Goal: Navigation & Orientation: Find specific page/section

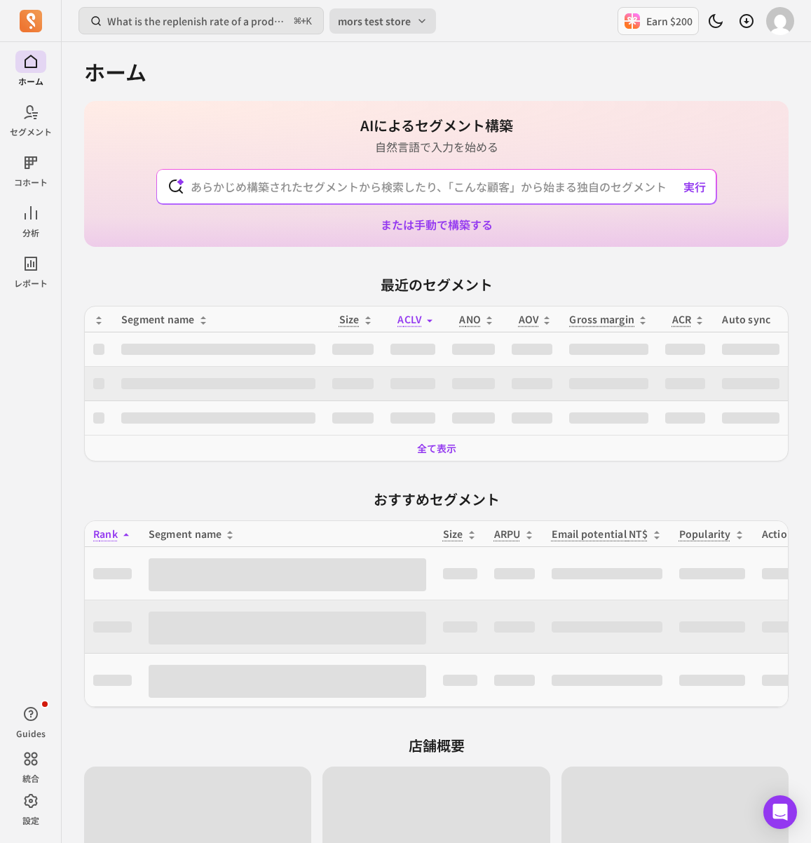
click at [363, 20] on span "mors test store" at bounding box center [374, 21] width 73 height 14
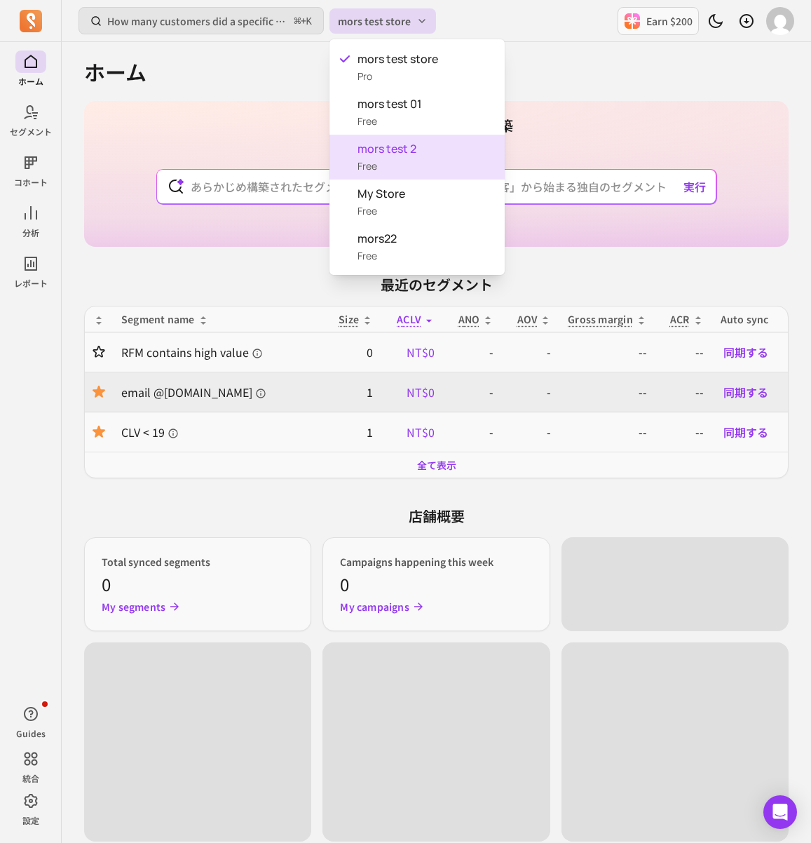
click at [392, 162] on div "mors test 2 Free" at bounding box center [416, 157] width 175 height 45
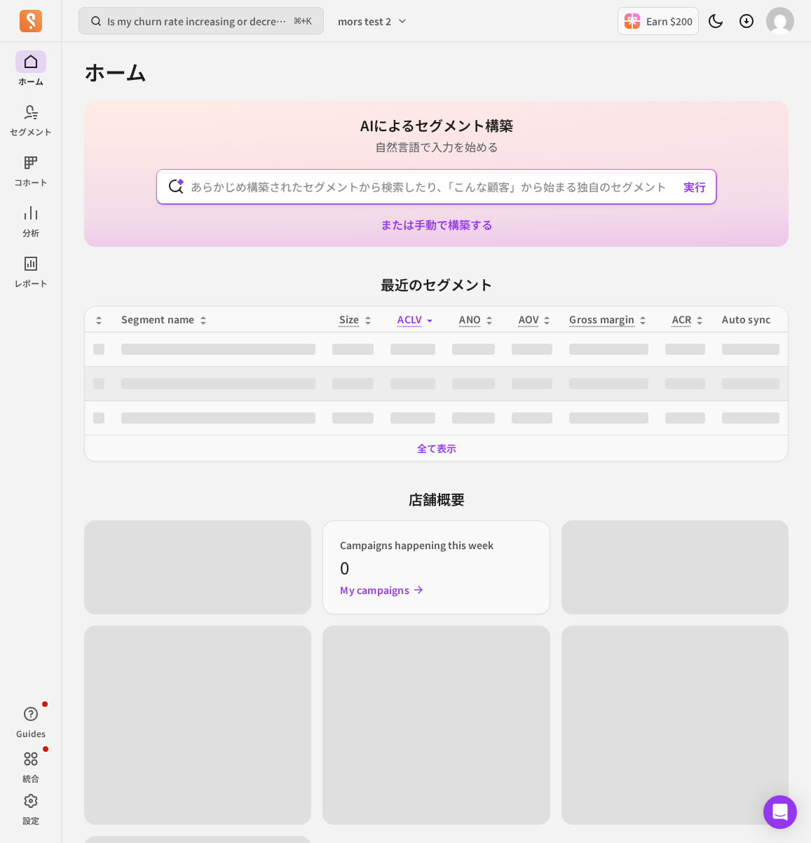
click at [768, 195] on div "AIによるセグメント構築 自然言語で入力を始める 実行 または手動で構築する" at bounding box center [436, 174] width 704 height 146
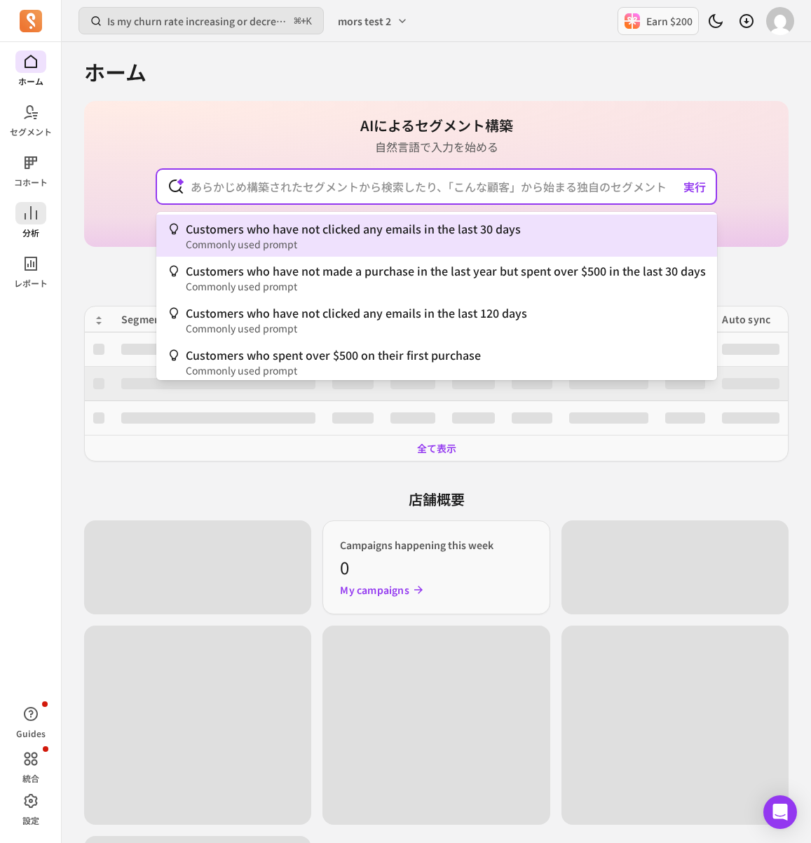
click at [32, 216] on div "ホーム セグメント コホート 分析 レポート Guides 統合 設定 Is my churn rate increasing or decreasing? …" at bounding box center [405, 578] width 811 height 1156
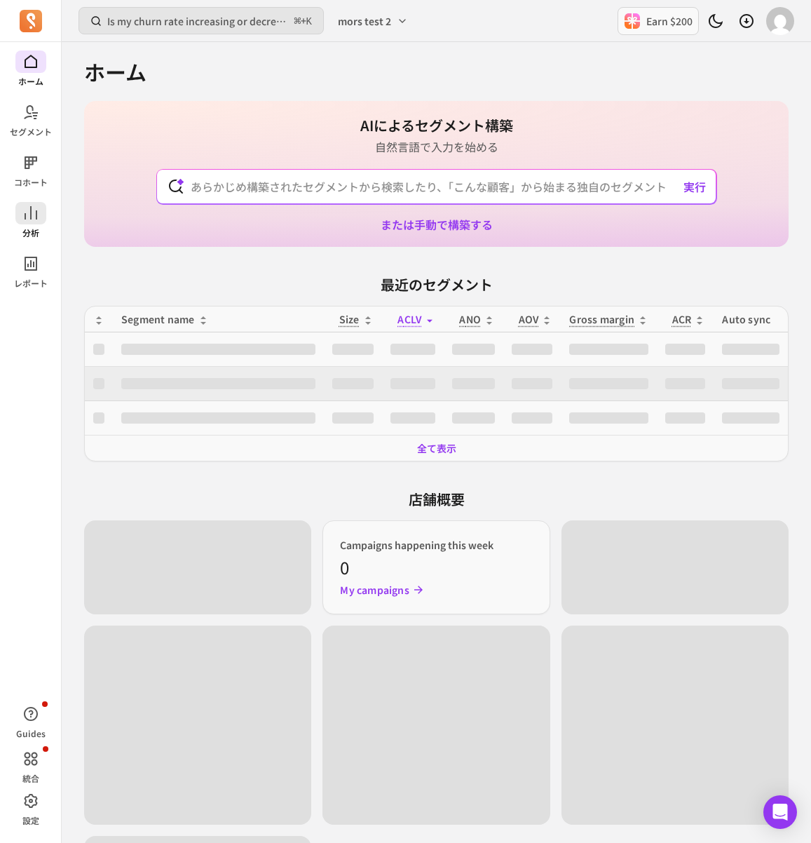
click at [29, 212] on icon at bounding box center [30, 213] width 17 height 17
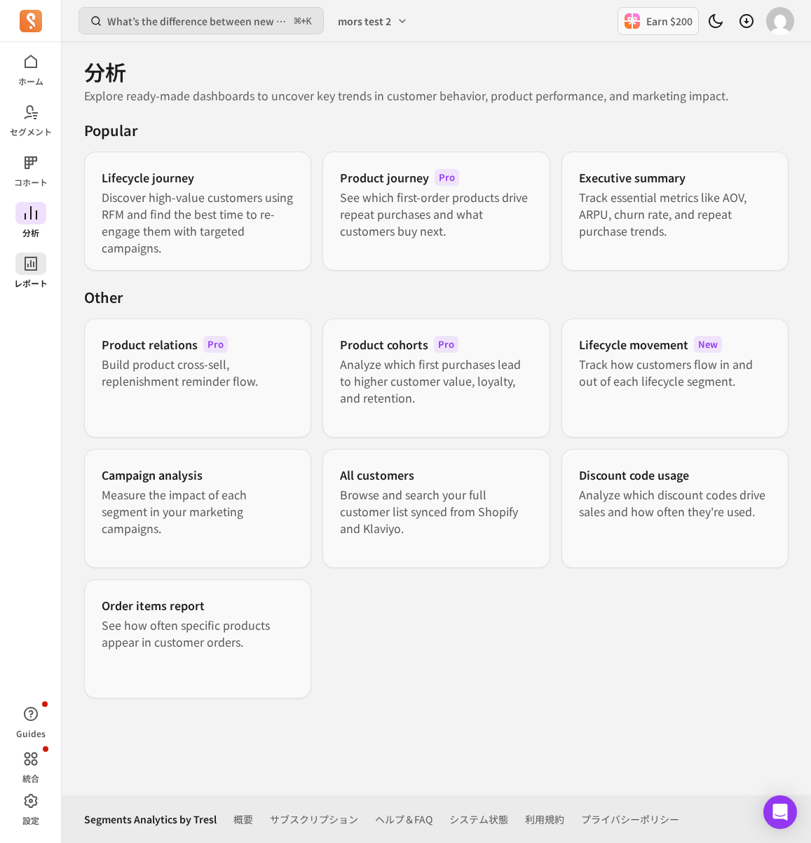
click at [41, 254] on span at bounding box center [30, 263] width 31 height 22
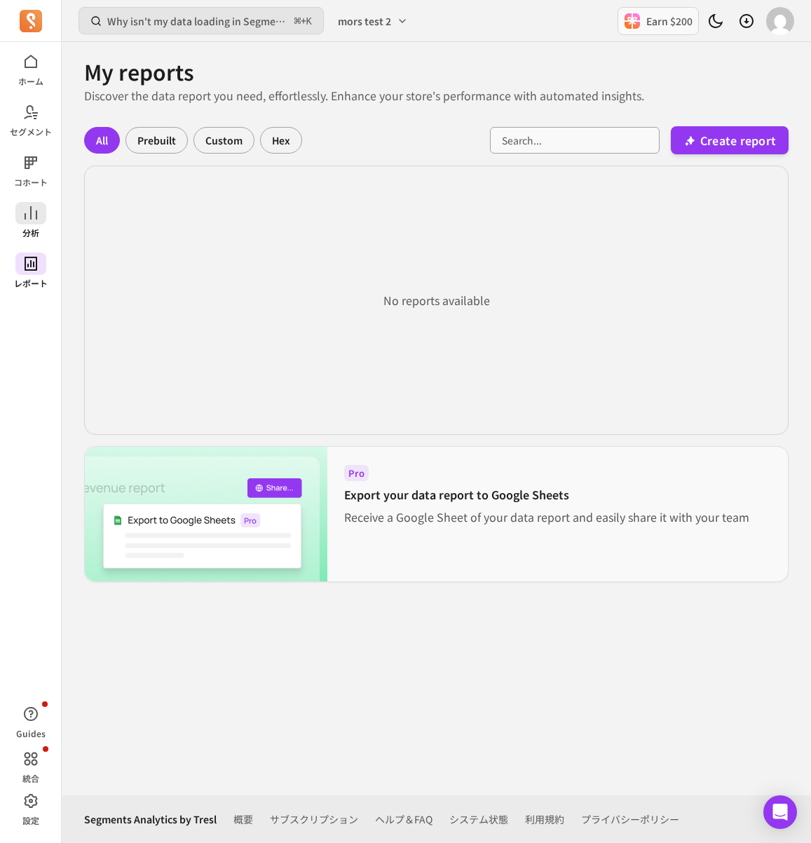
click at [32, 208] on icon at bounding box center [30, 213] width 17 height 17
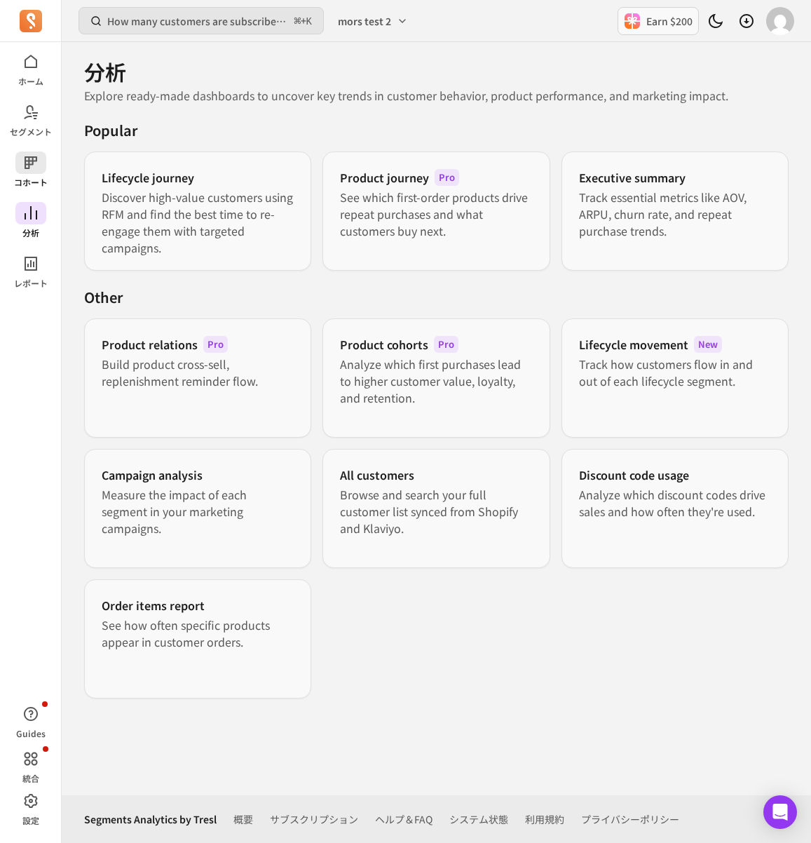
click at [16, 195] on div "ホーム セグメント コホート 分析 レポート" at bounding box center [30, 169] width 61 height 238
click at [32, 162] on icon at bounding box center [31, 162] width 13 height 13
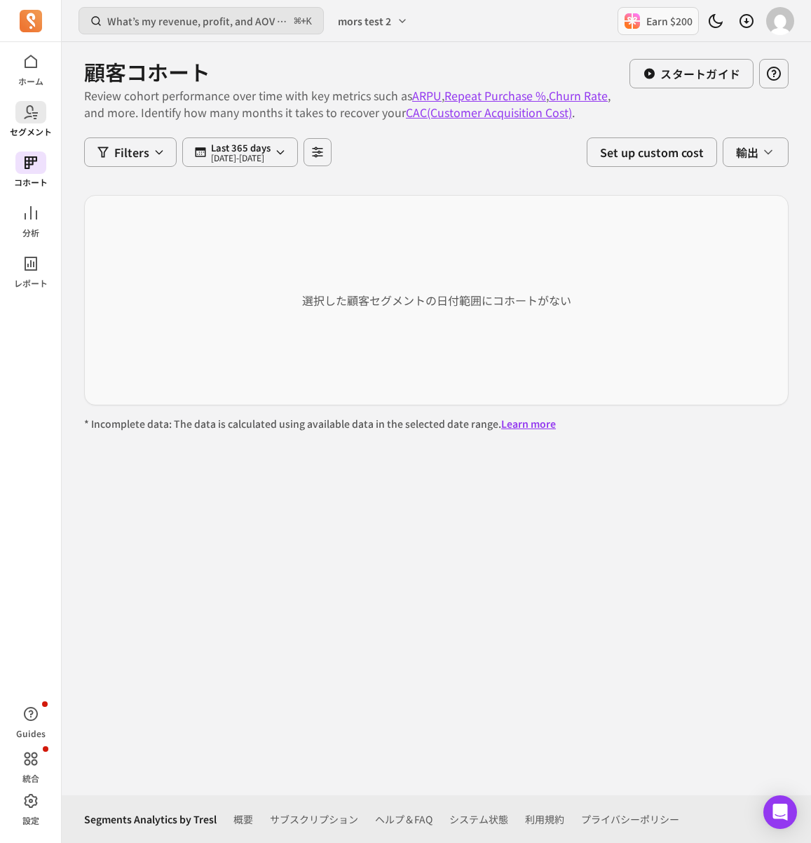
click at [41, 126] on p "セグメント" at bounding box center [31, 131] width 42 height 11
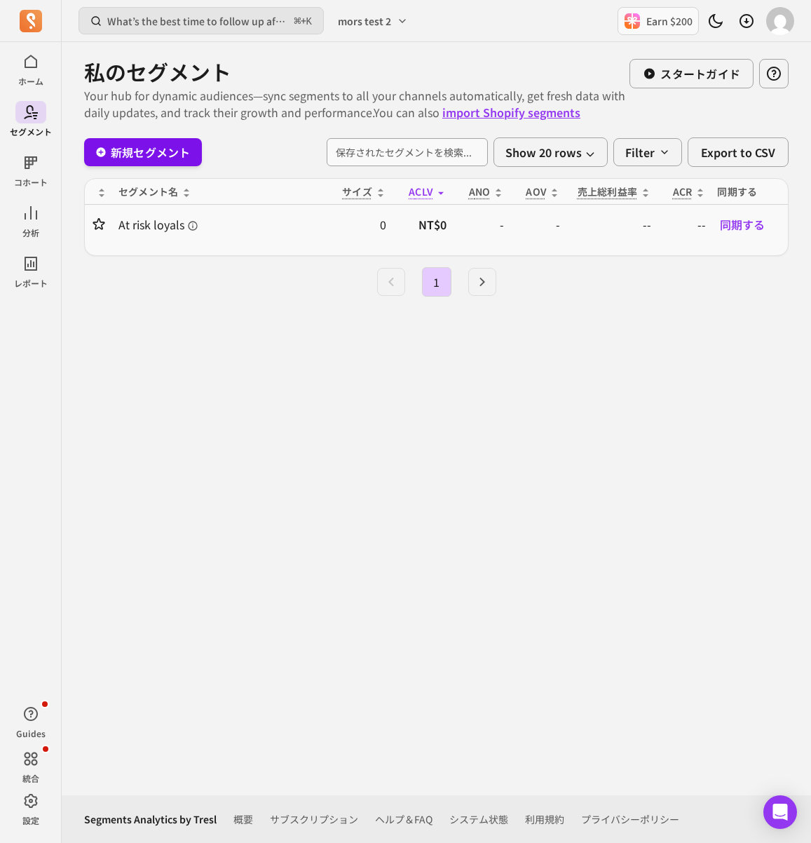
click at [147, 148] on link "新規セグメント" at bounding box center [143, 152] width 118 height 28
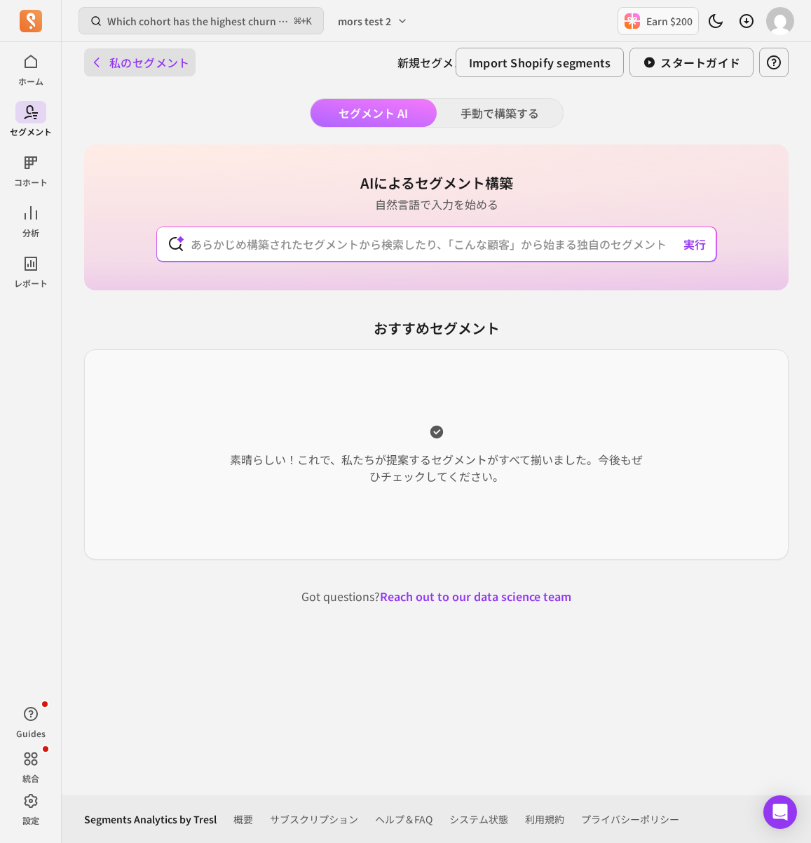
click at [120, 60] on button "私のセグメント" at bounding box center [139, 62] width 111 height 28
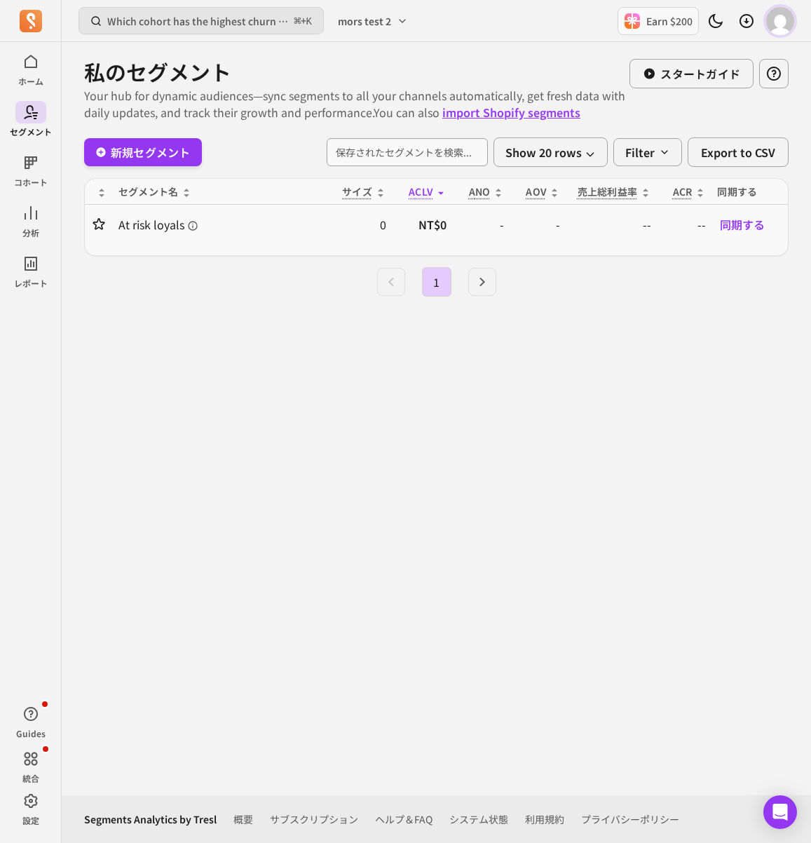
click at [779, 22] on img "button" at bounding box center [780, 21] width 28 height 28
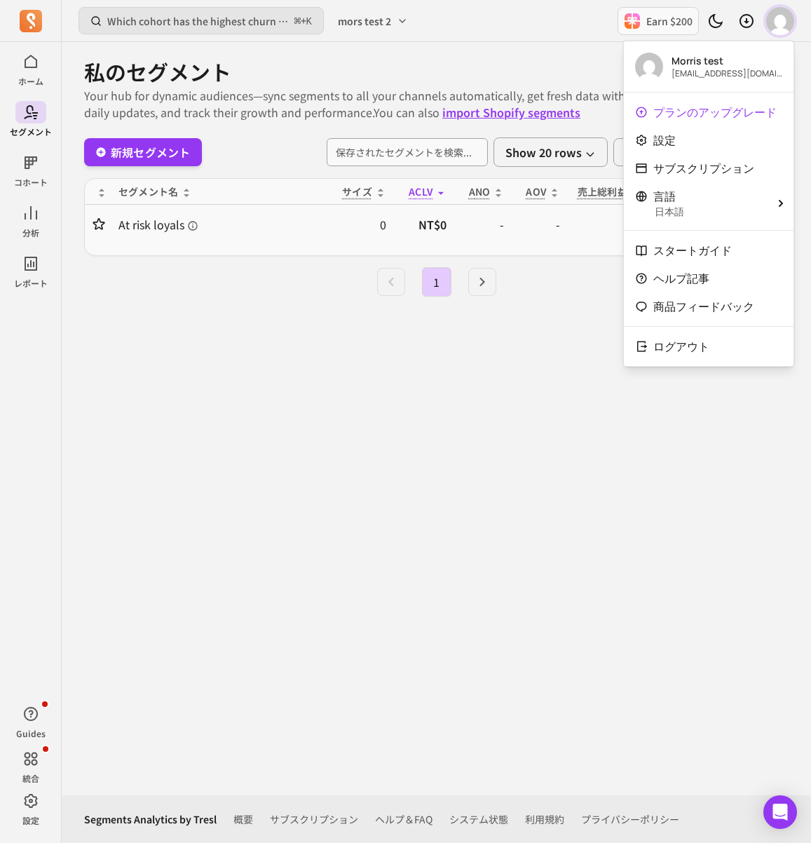
click at [779, 22] on img "button" at bounding box center [780, 21] width 28 height 28
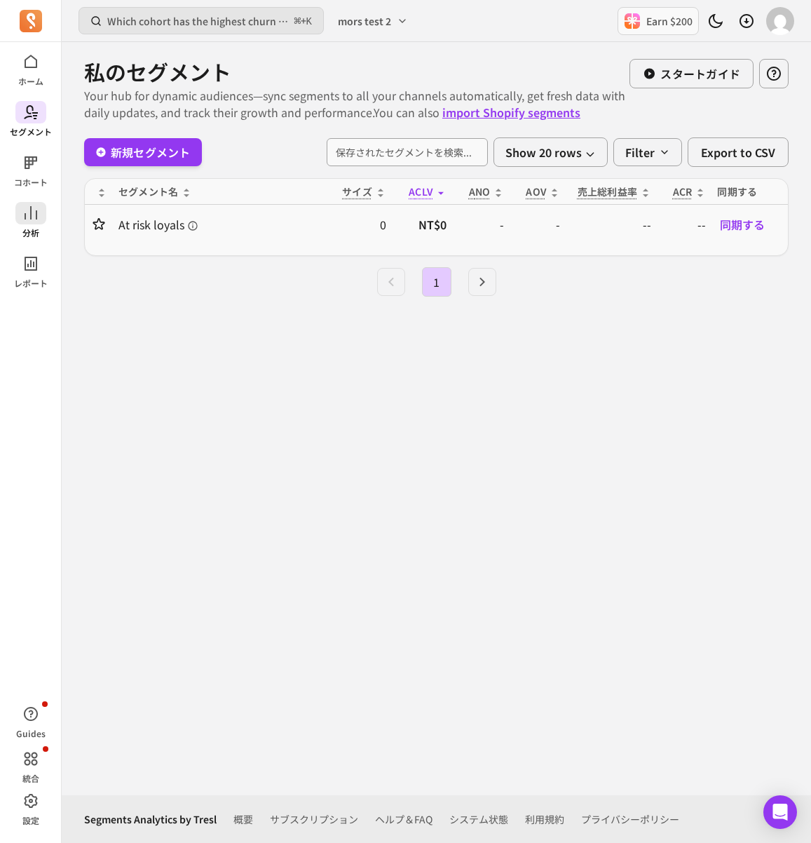
click at [34, 218] on icon at bounding box center [30, 213] width 17 height 17
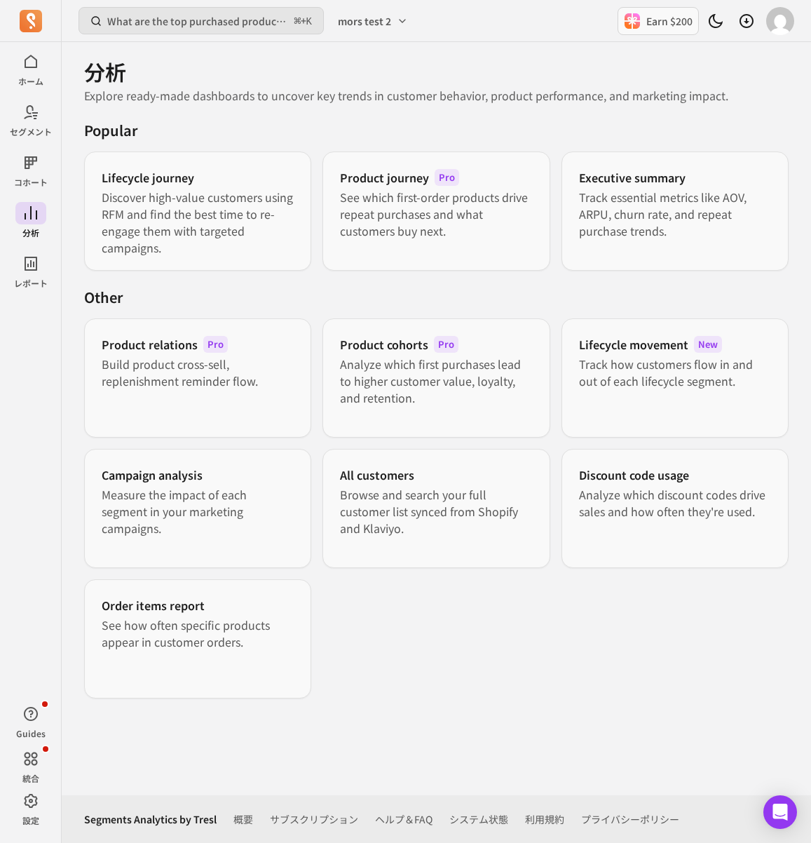
click at [459, 348] on div "Product cohorts Pro" at bounding box center [436, 344] width 192 height 17
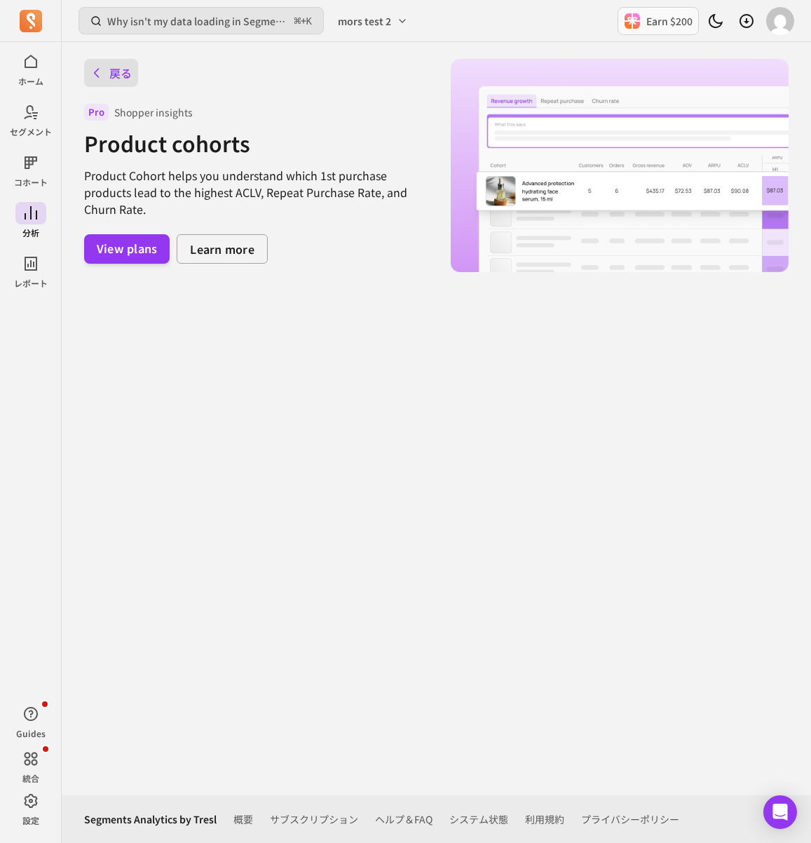
click at [122, 78] on button "戻る" at bounding box center [111, 73] width 54 height 28
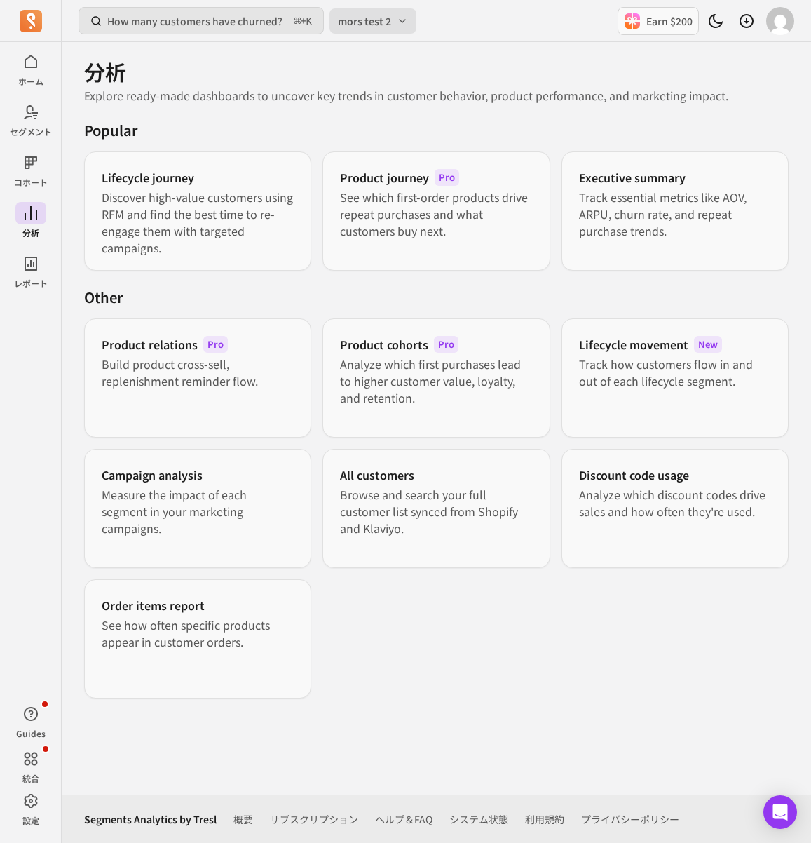
click at [344, 22] on span "mors test 2" at bounding box center [364, 21] width 53 height 14
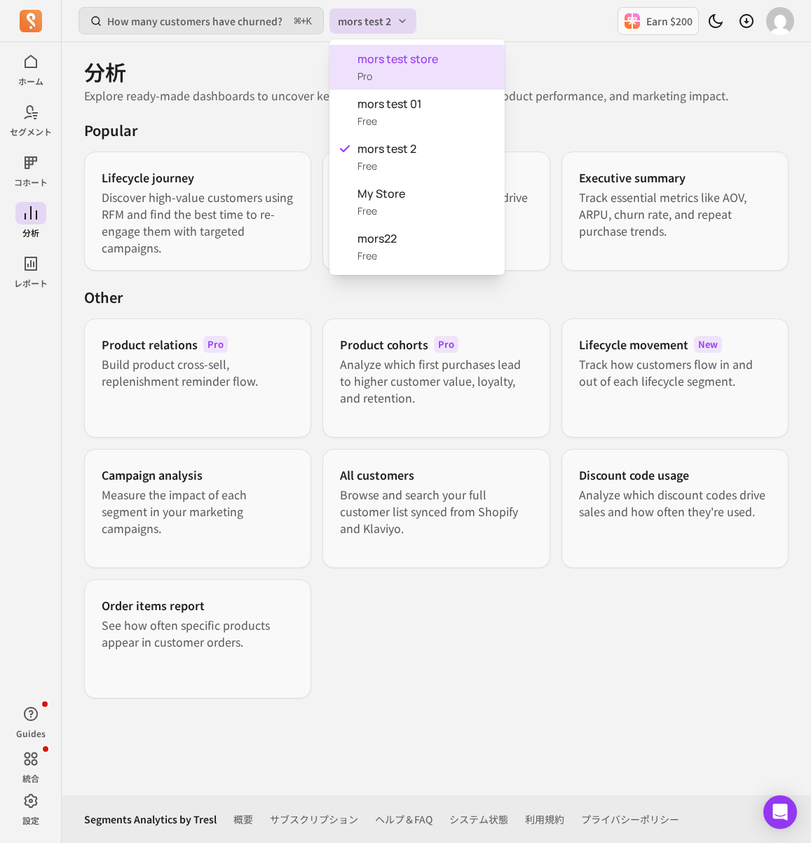
click at [439, 65] on span "mors test store" at bounding box center [425, 58] width 136 height 17
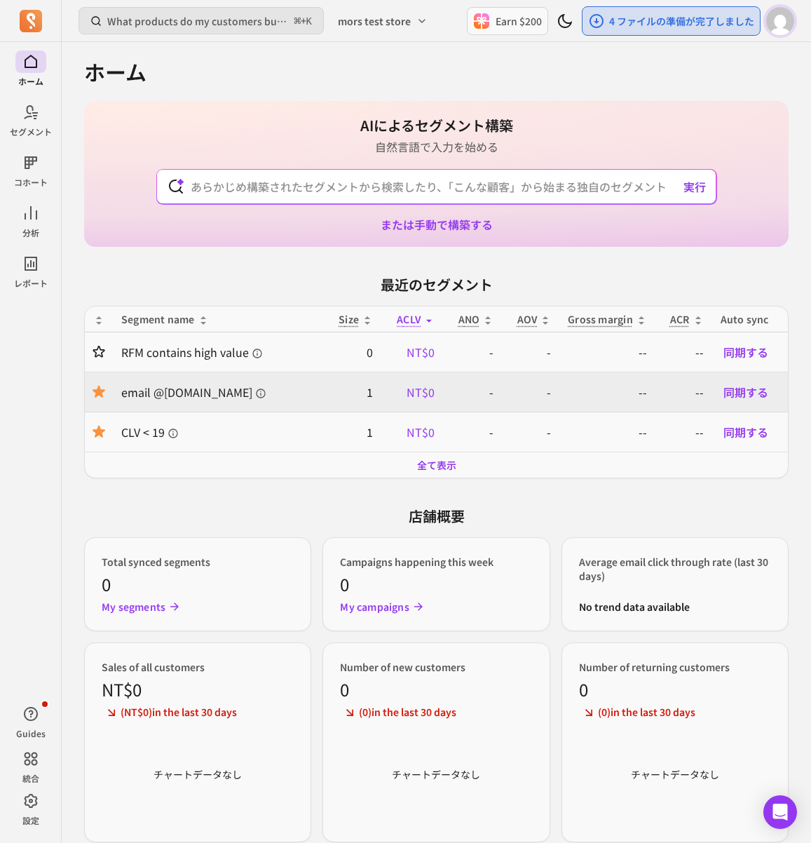
click at [771, 23] on img "button" at bounding box center [780, 21] width 28 height 28
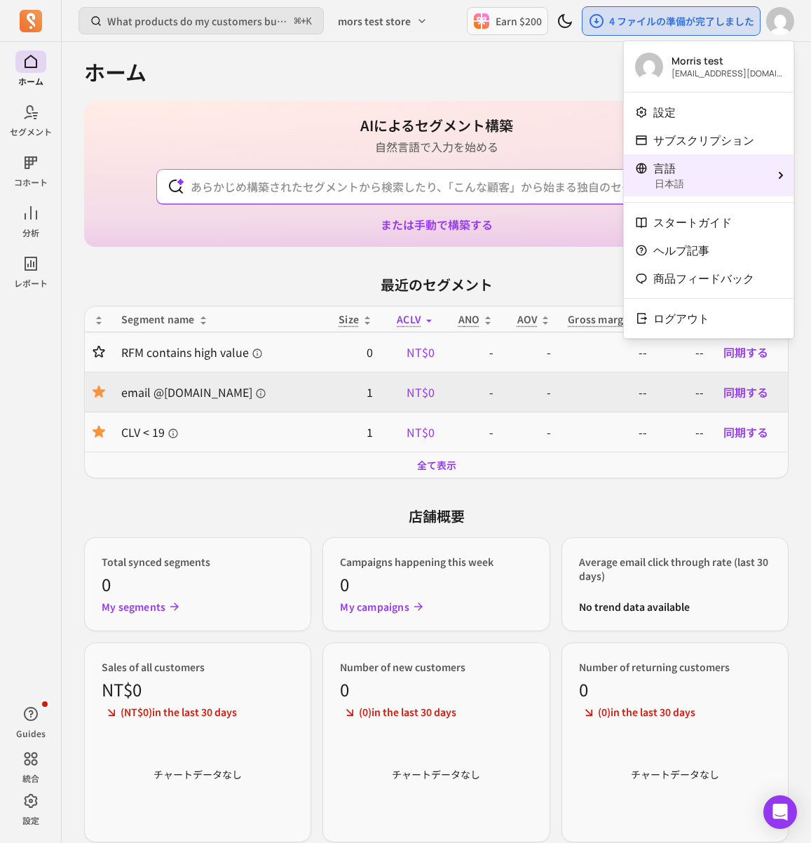
click at [723, 163] on div "言語" at bounding box center [700, 168] width 130 height 17
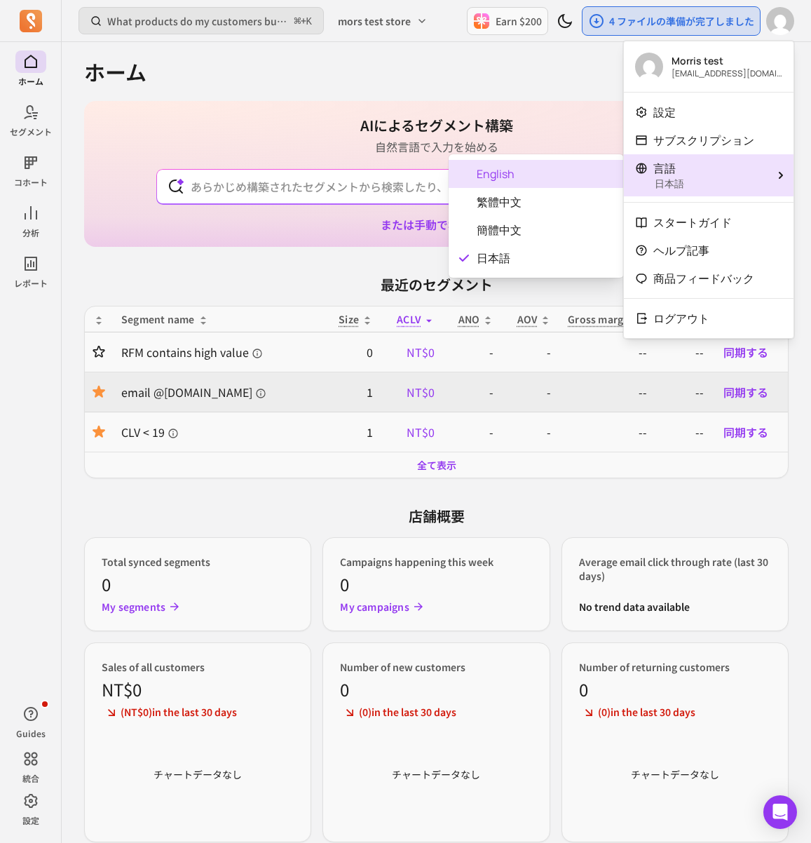
click at [563, 182] on div "English" at bounding box center [536, 174] width 175 height 28
